Goal: Information Seeking & Learning: Learn about a topic

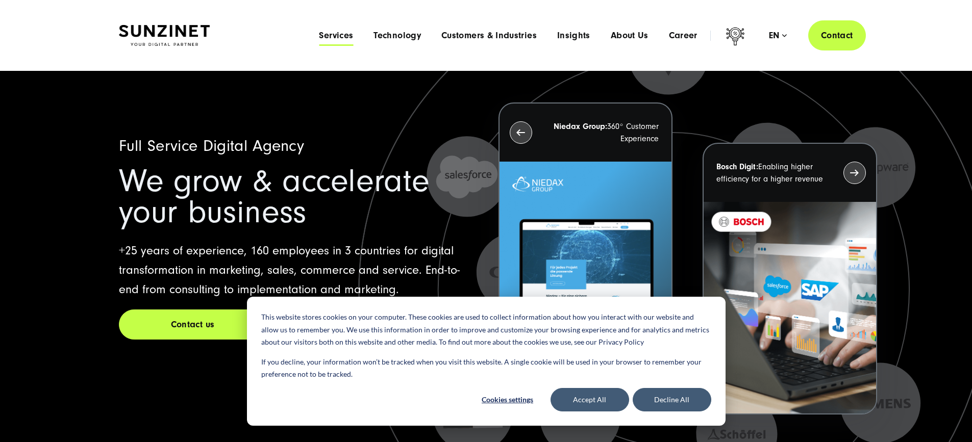
click at [319, 31] on span "Services" at bounding box center [336, 36] width 34 height 10
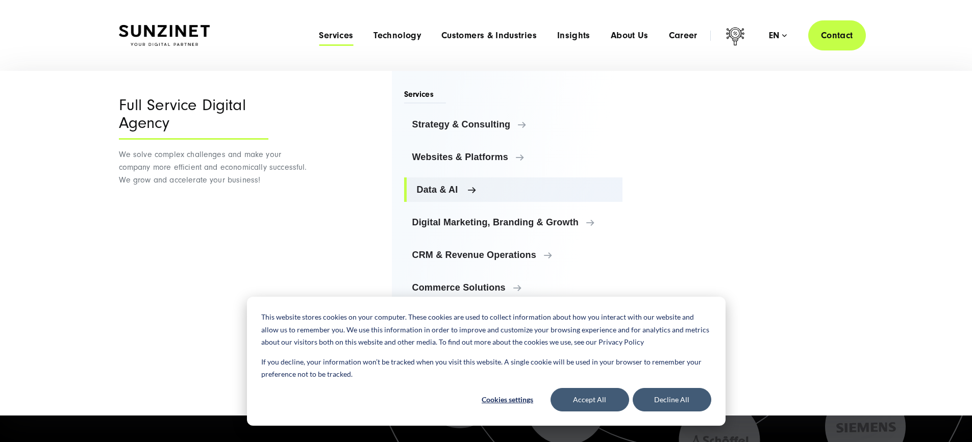
click at [433, 195] on link "Data & AI" at bounding box center [513, 189] width 219 height 24
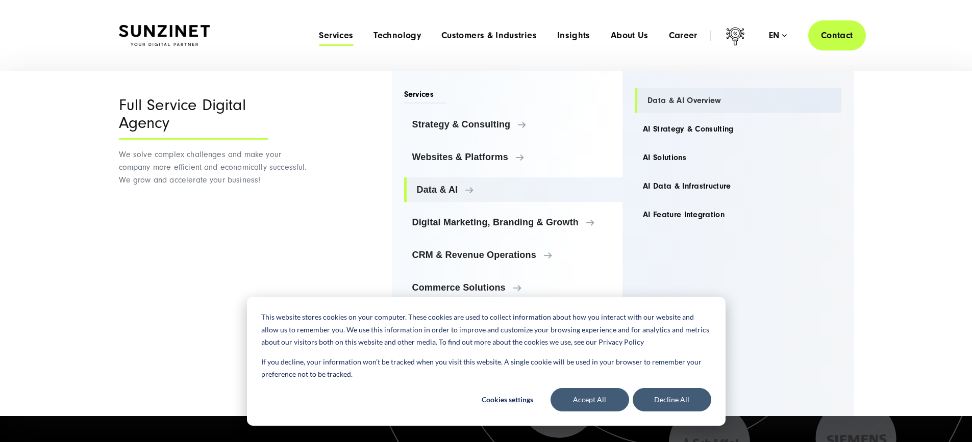
click at [692, 96] on link "Data & AI Overview" at bounding box center [737, 100] width 207 height 24
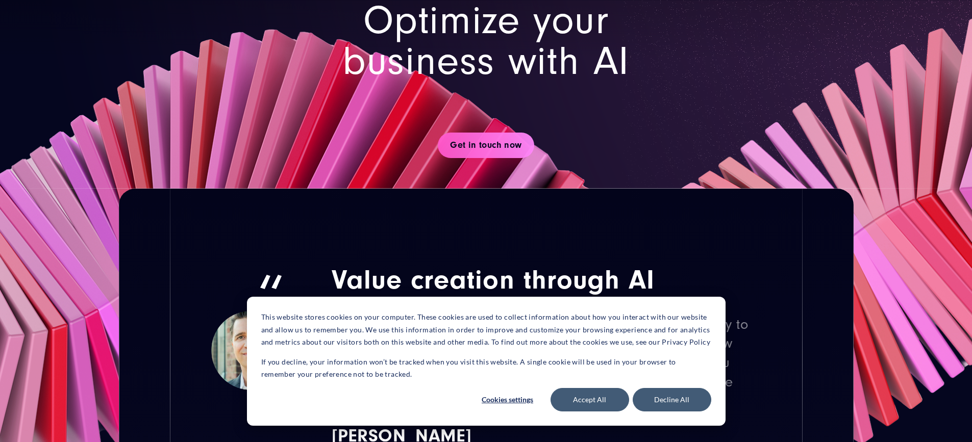
scroll to position [646, 0]
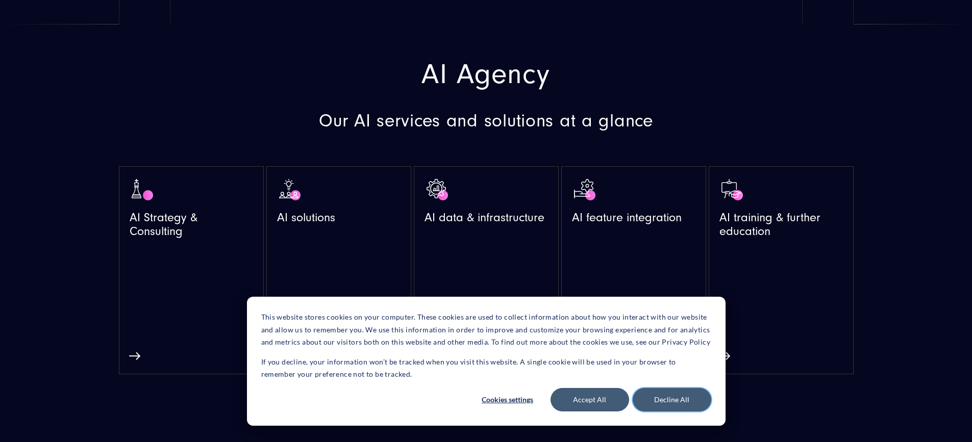
click at [657, 402] on button "Decline All" at bounding box center [671, 399] width 79 height 23
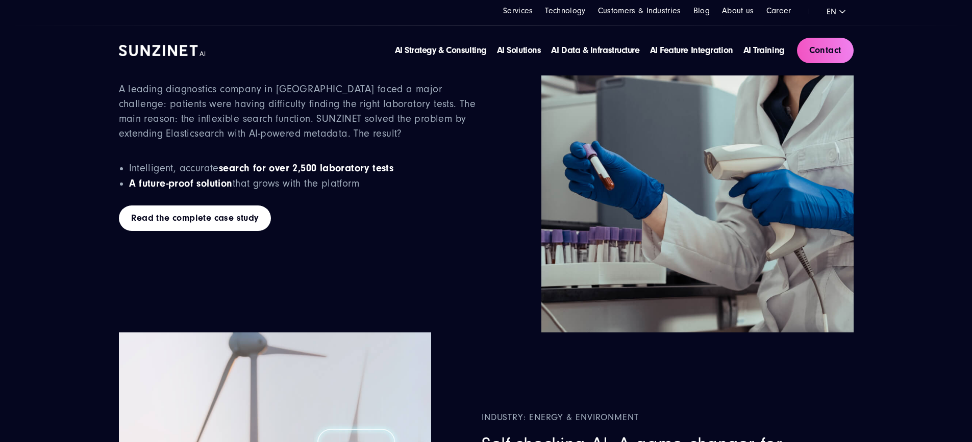
scroll to position [3820, 0]
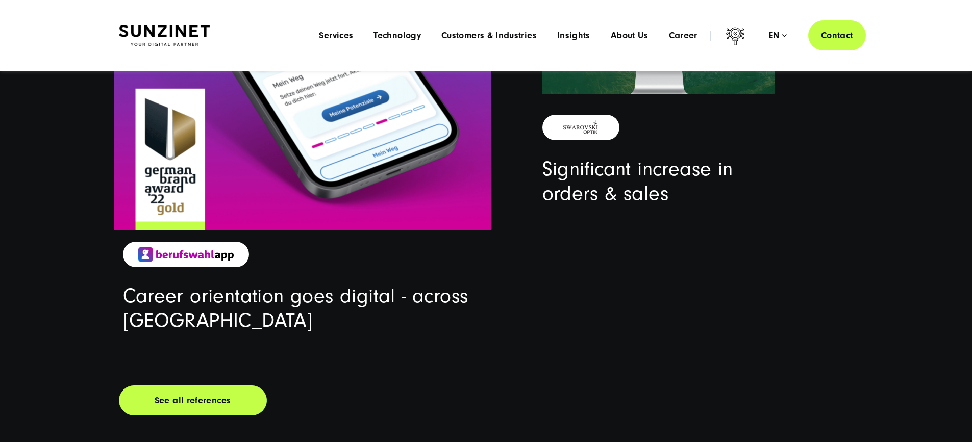
scroll to position [3537, 0]
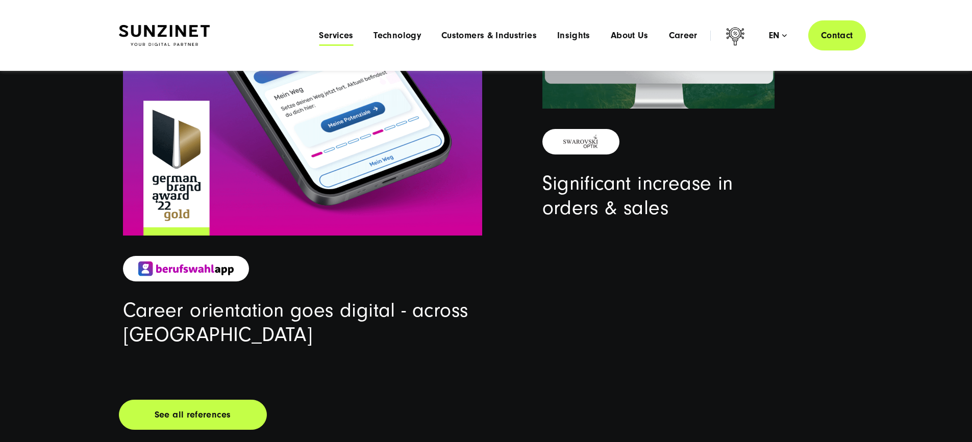
click at [319, 37] on span "Services" at bounding box center [336, 36] width 34 height 10
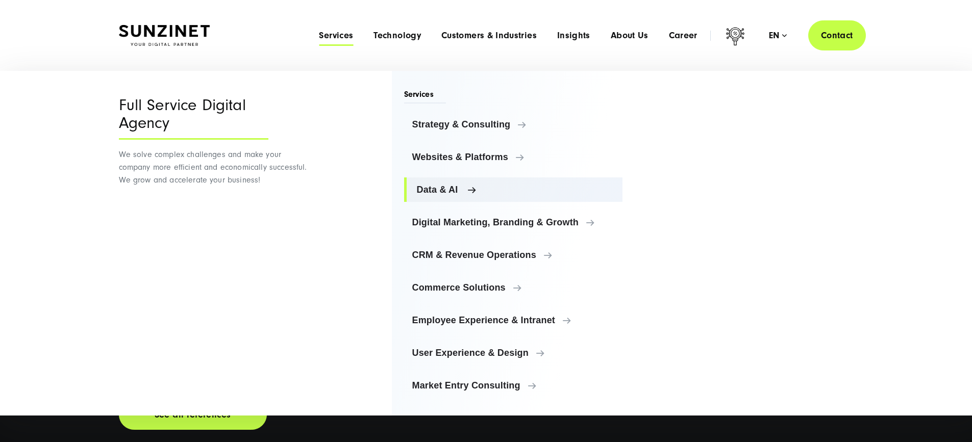
click at [454, 193] on span "Data & AI" at bounding box center [516, 190] width 198 height 10
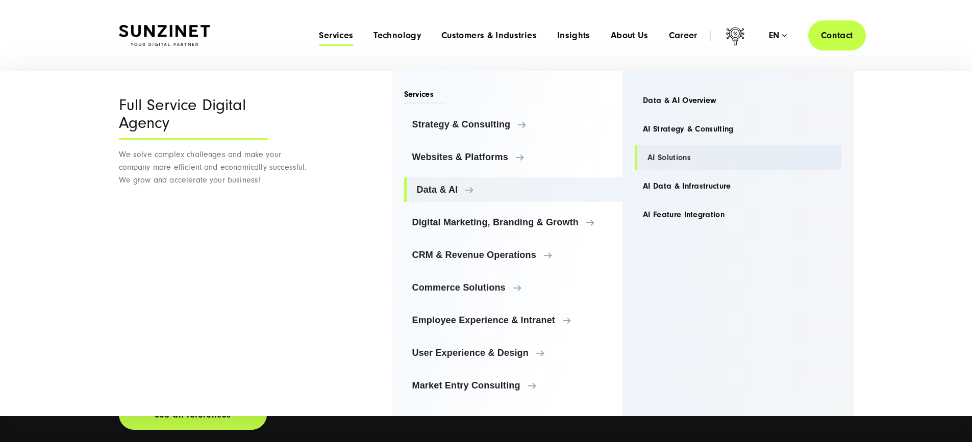
click at [663, 154] on link "AI Solutions" at bounding box center [737, 157] width 207 height 24
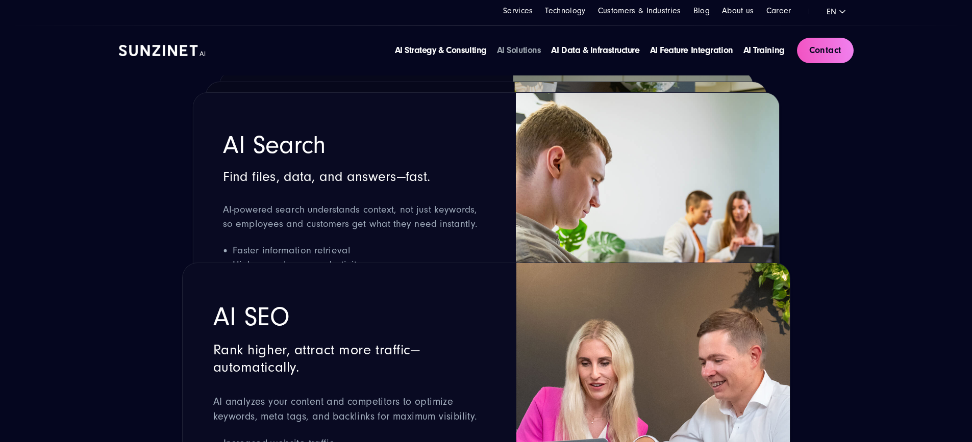
scroll to position [2413, 0]
